Goal: Information Seeking & Learning: Learn about a topic

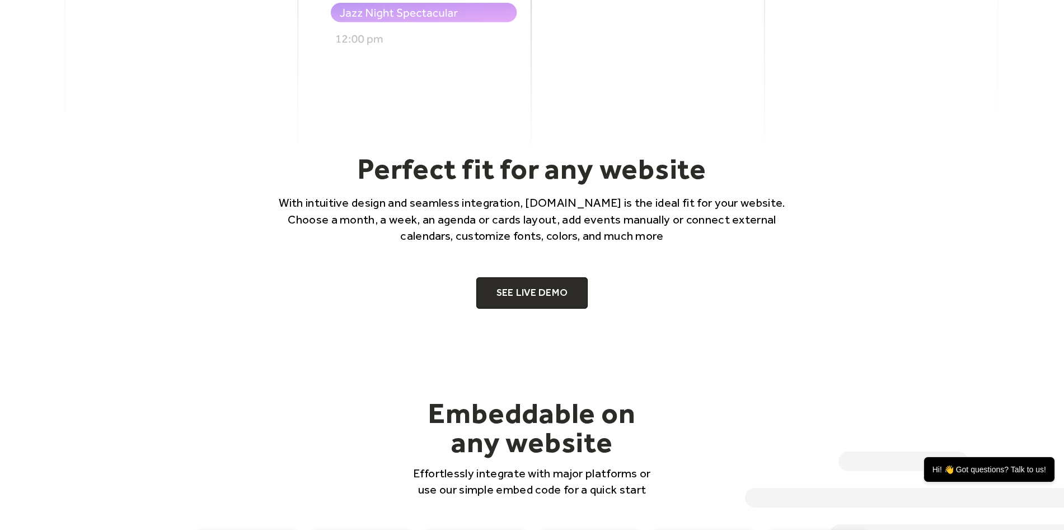
scroll to position [672, 0]
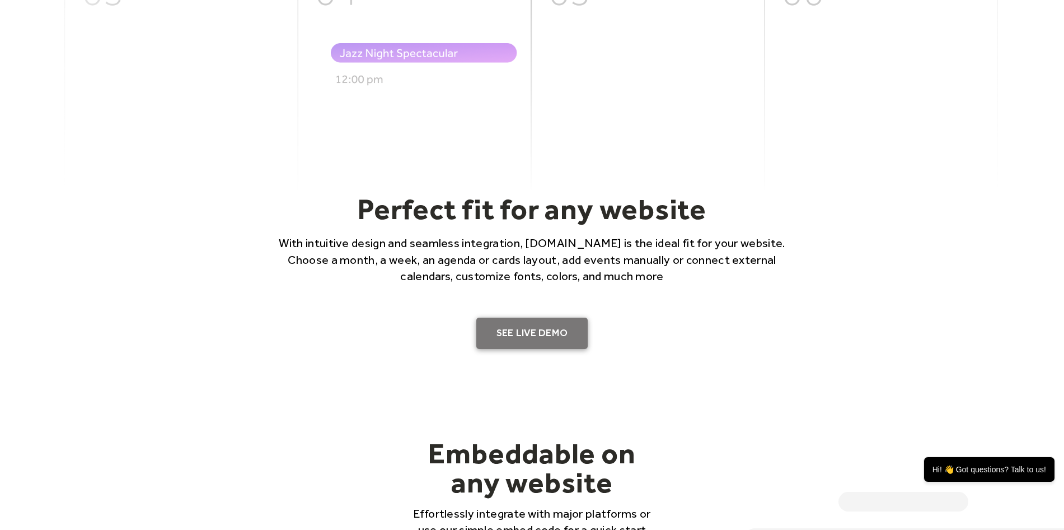
click at [521, 335] on link "SEE LIVE DEMO" at bounding box center [533, 332] width 112 height 31
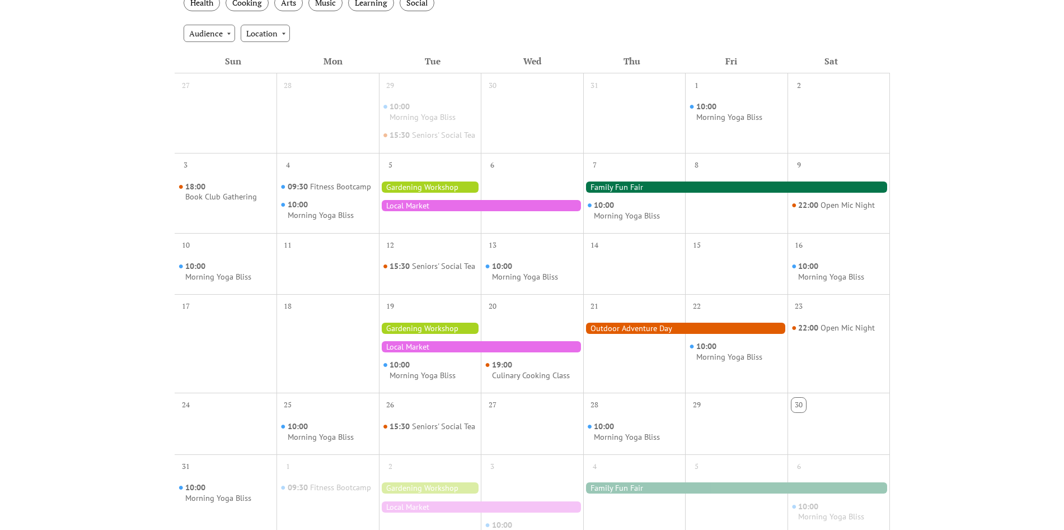
scroll to position [224, 0]
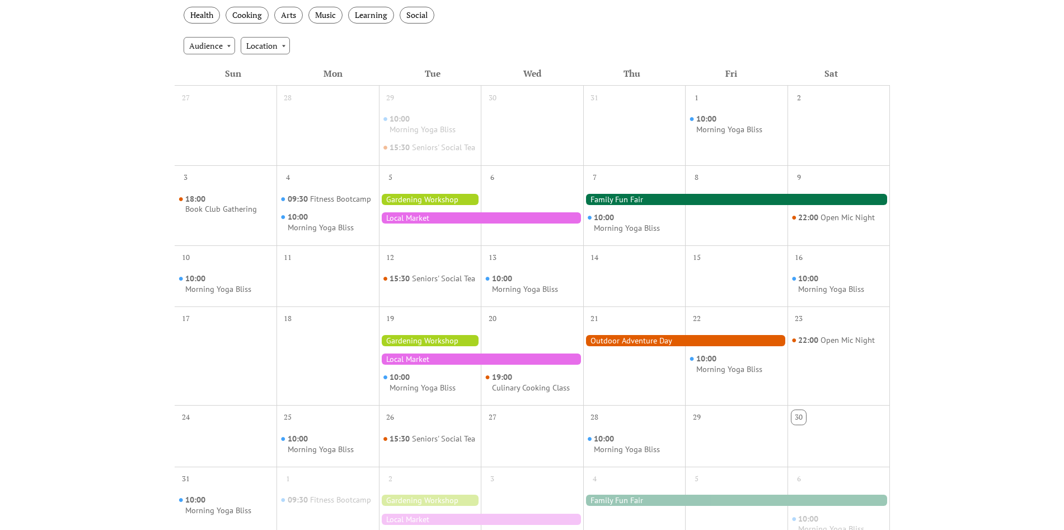
click at [104, 218] on div "Events Calendar Demo Loading the Events Calendar..." at bounding box center [532, 249] width 1064 height 844
click at [333, 204] on div "Fitness Bootcamp" at bounding box center [340, 199] width 61 height 11
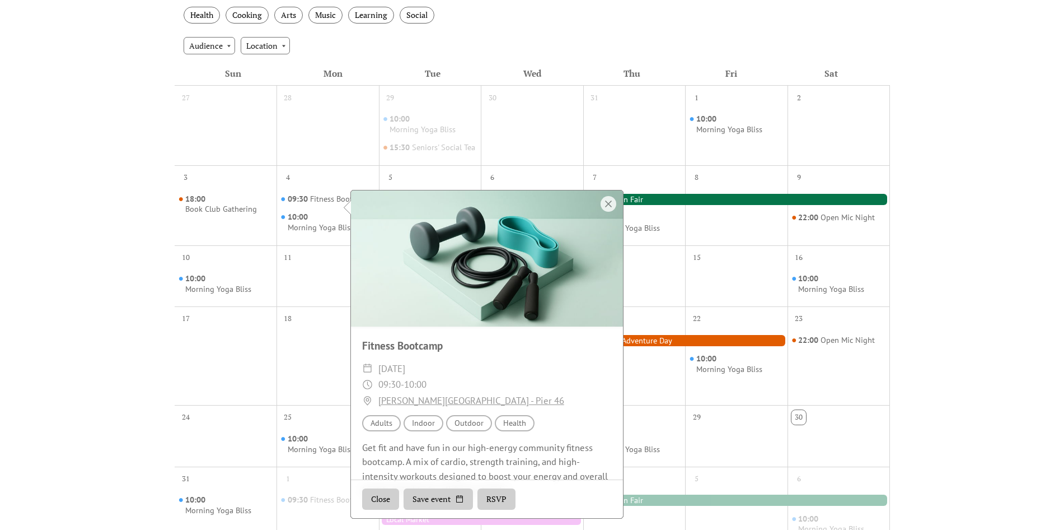
click at [612, 200] on div at bounding box center [609, 204] width 16 height 16
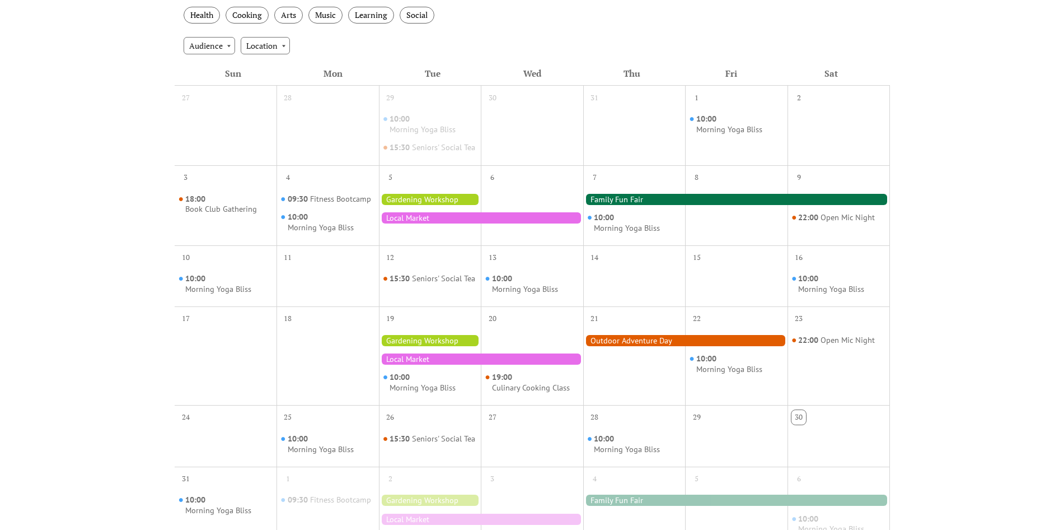
click at [637, 205] on div at bounding box center [736, 199] width 307 height 11
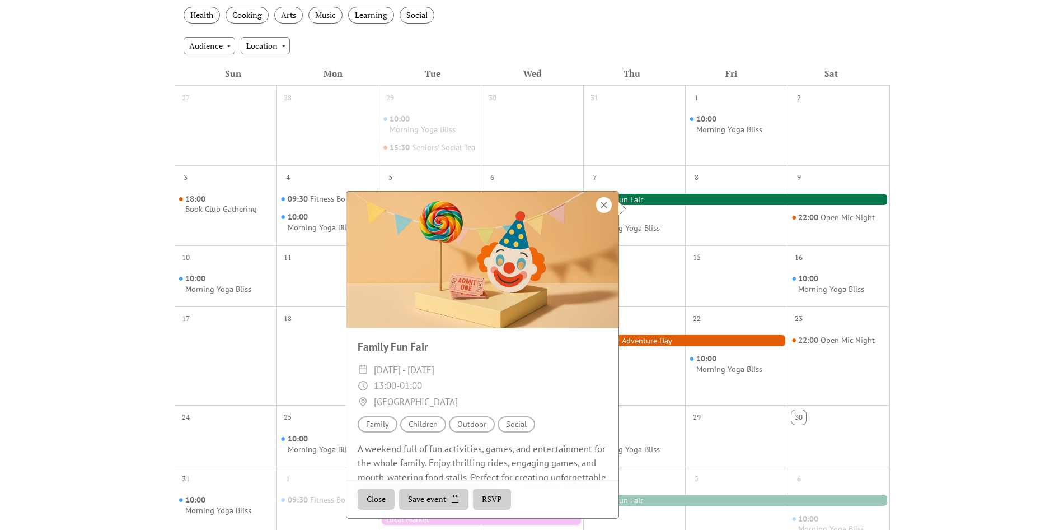
click at [601, 203] on div at bounding box center [604, 205] width 16 height 16
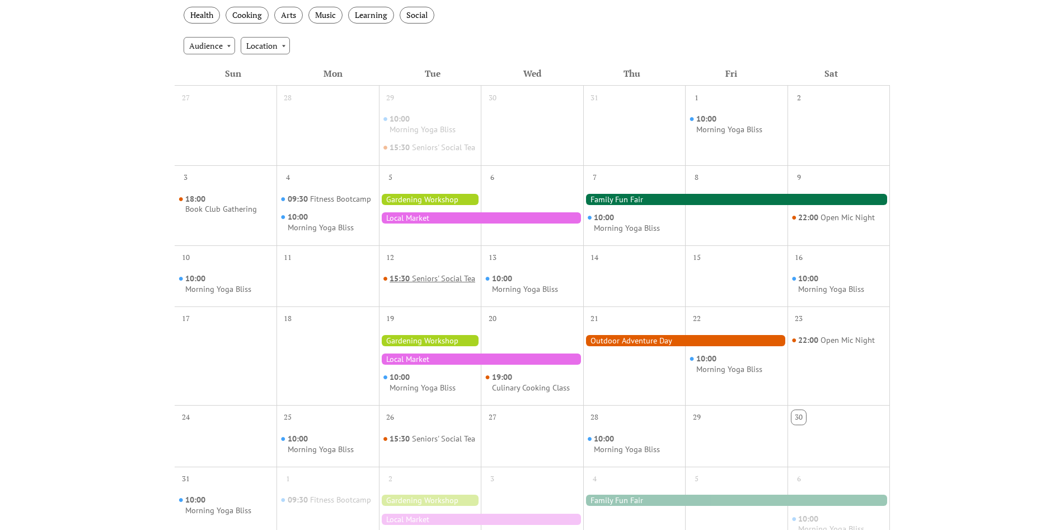
click at [419, 284] on div "Seniors' Social Tea" at bounding box center [443, 278] width 63 height 11
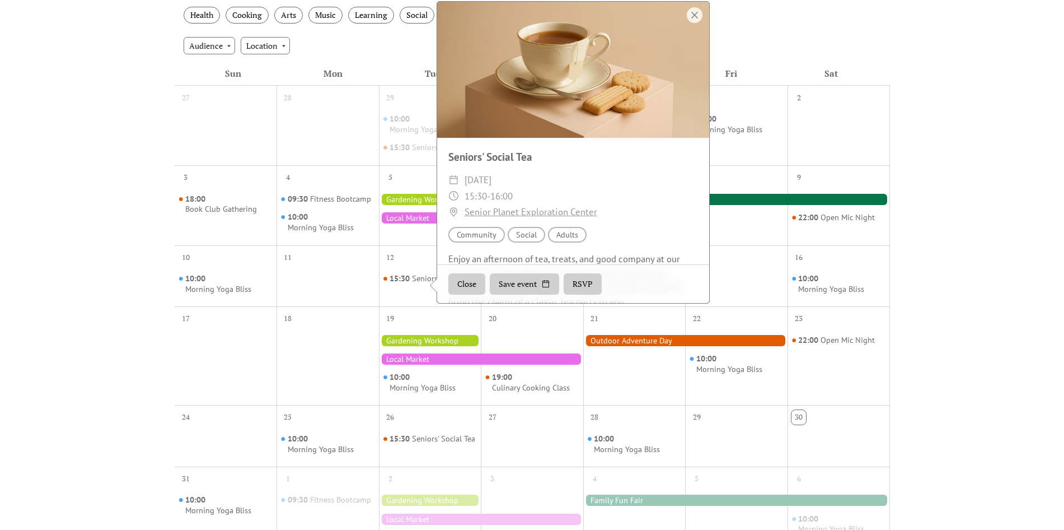
click at [348, 306] on div "11" at bounding box center [328, 275] width 102 height 61
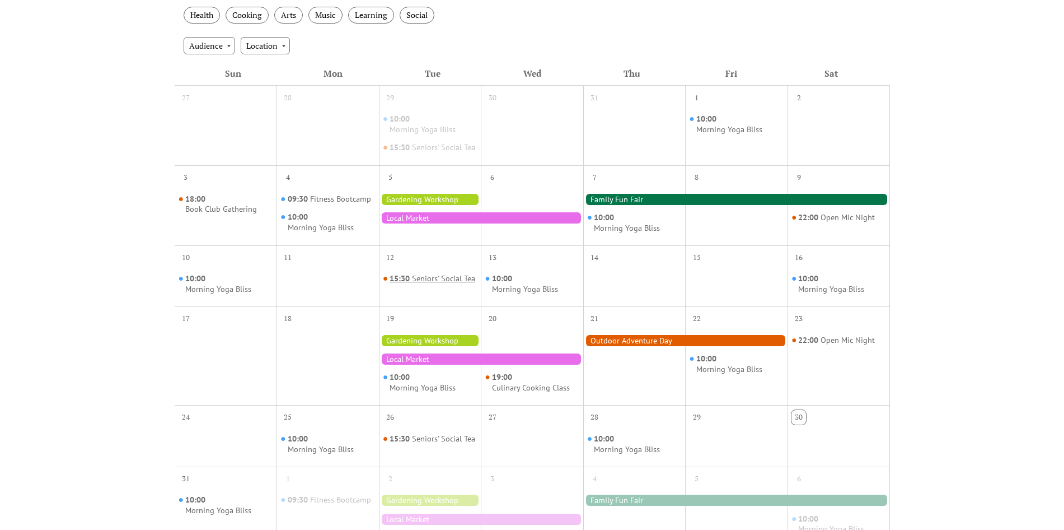
click at [419, 284] on div "Seniors' Social Tea" at bounding box center [443, 278] width 63 height 11
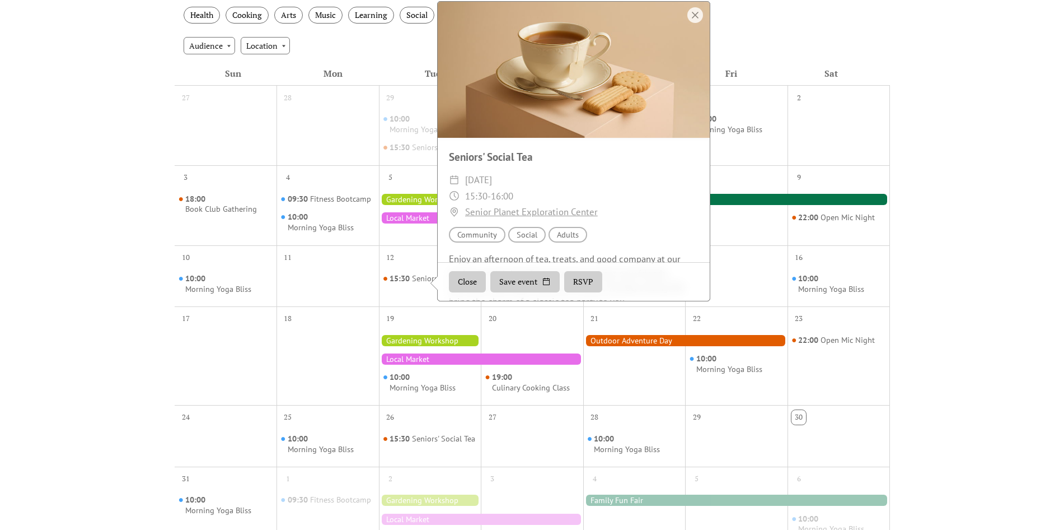
click at [337, 302] on div at bounding box center [328, 284] width 102 height 35
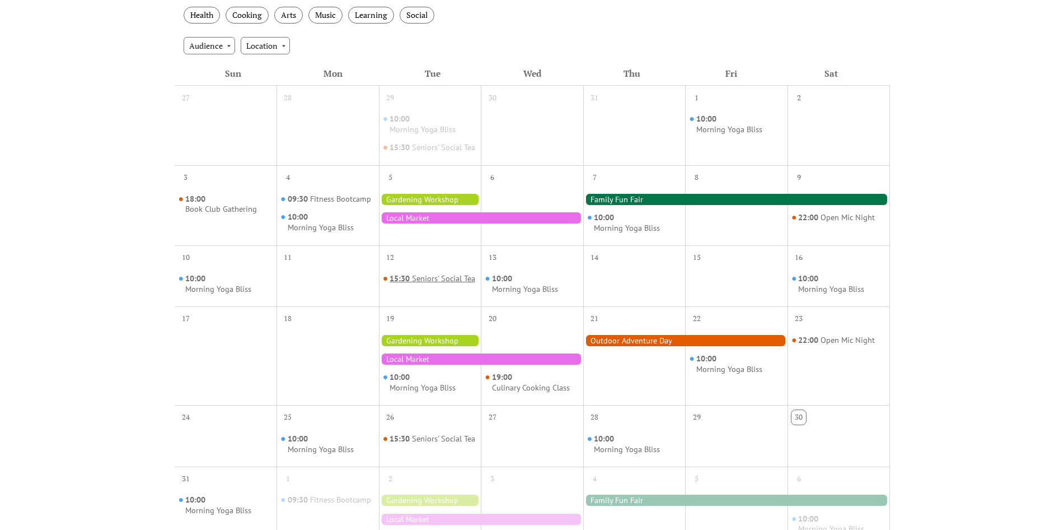
click at [414, 284] on div "Seniors' Social Tea" at bounding box center [443, 278] width 63 height 11
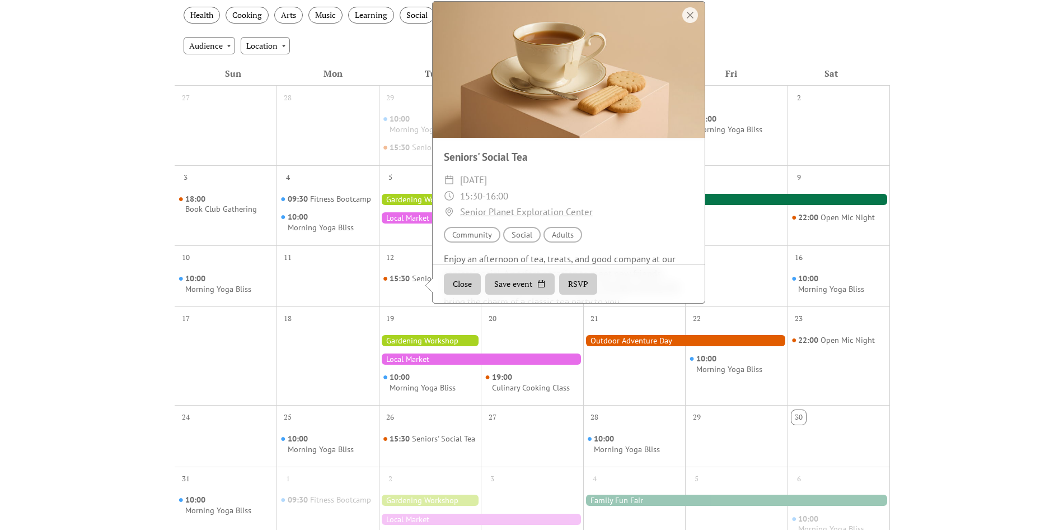
click at [531, 220] on link "Senior Planet Exploration Center" at bounding box center [526, 212] width 133 height 16
click at [1017, 122] on div "Events Calendar Demo Loading the Events Calendar..." at bounding box center [532, 249] width 1064 height 844
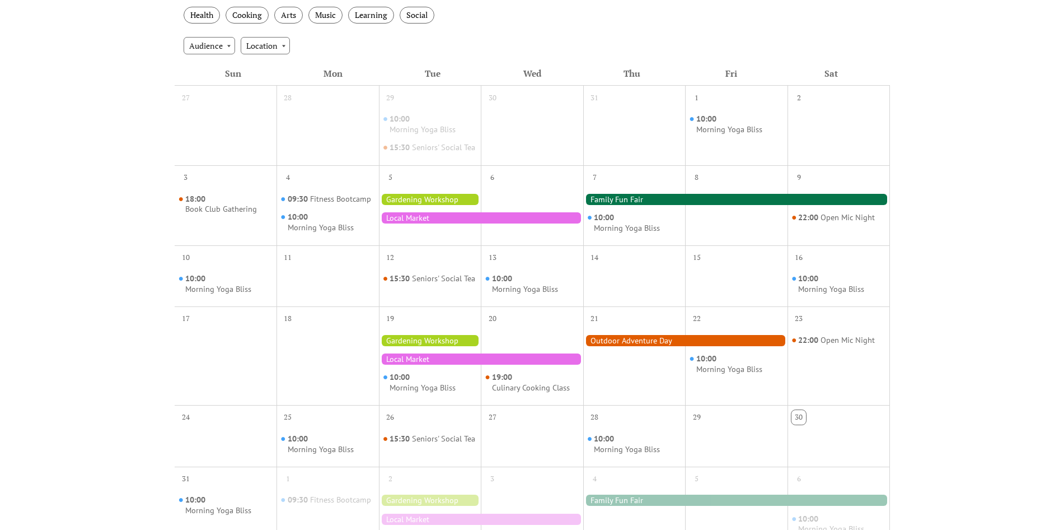
scroll to position [0, 0]
